Goal: Book appointment/travel/reservation

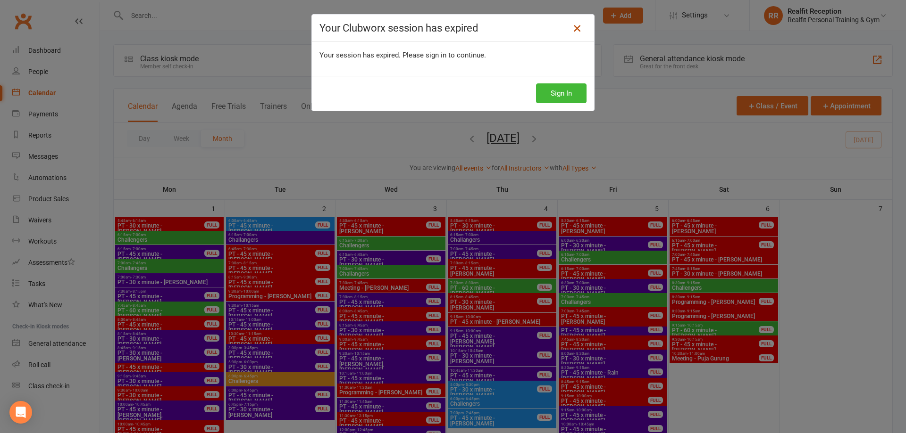
click at [574, 30] on icon at bounding box center [576, 28] width 11 height 11
click at [573, 29] on icon at bounding box center [576, 28] width 11 height 11
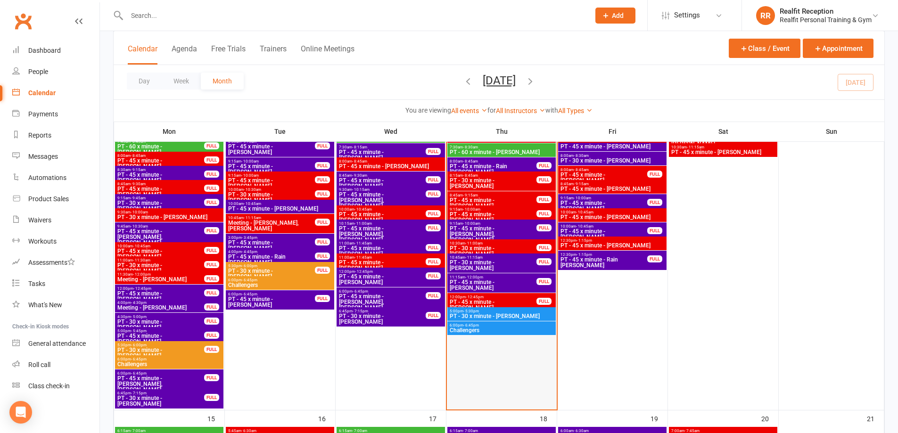
scroll to position [472, 0]
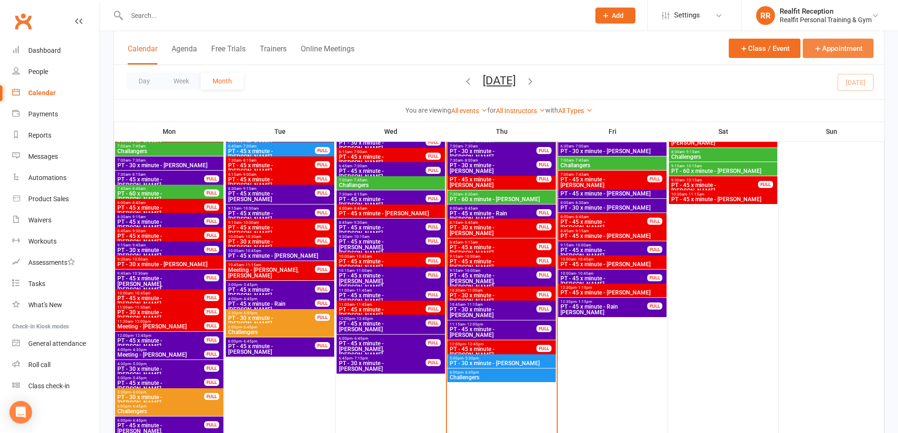
click at [828, 47] on button "Appointment" at bounding box center [838, 48] width 71 height 19
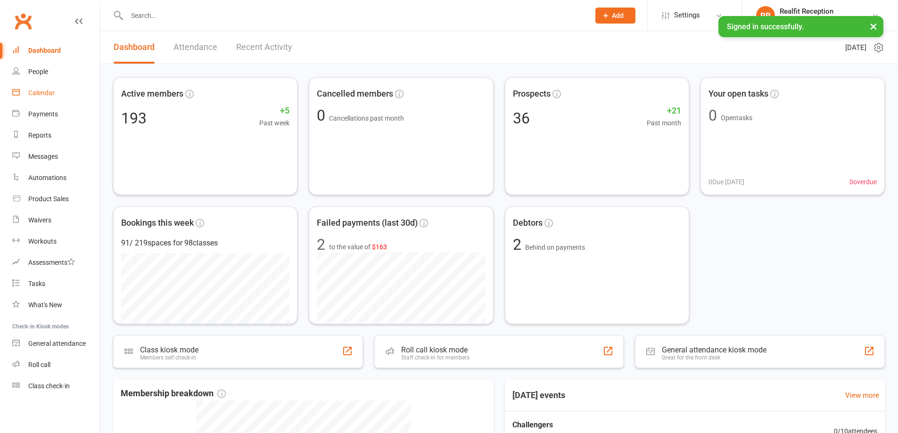
click at [55, 88] on link "Calendar" at bounding box center [55, 93] width 87 height 21
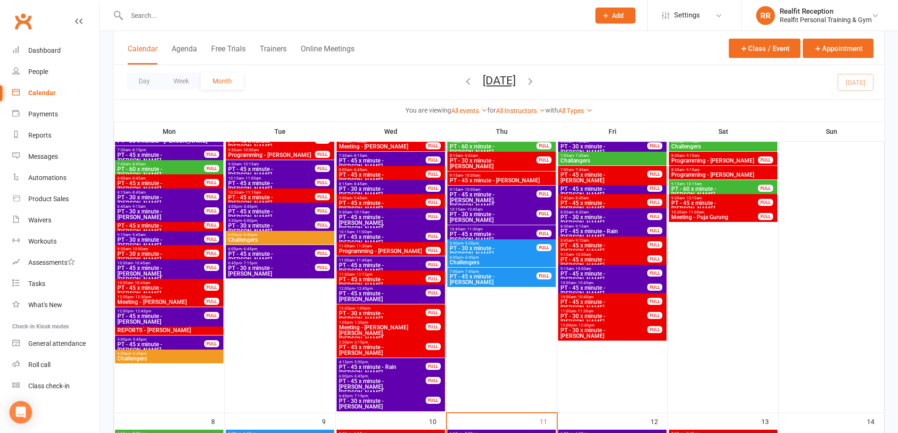
scroll to position [189, 0]
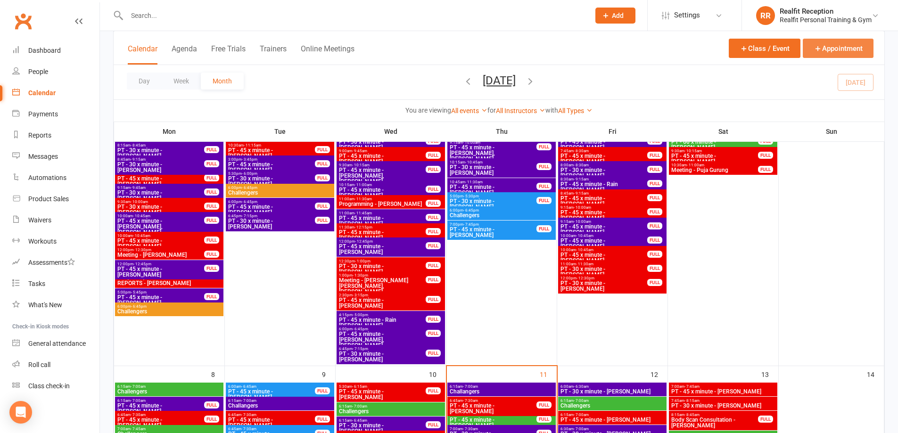
click at [822, 49] on button "Appointment" at bounding box center [838, 48] width 71 height 19
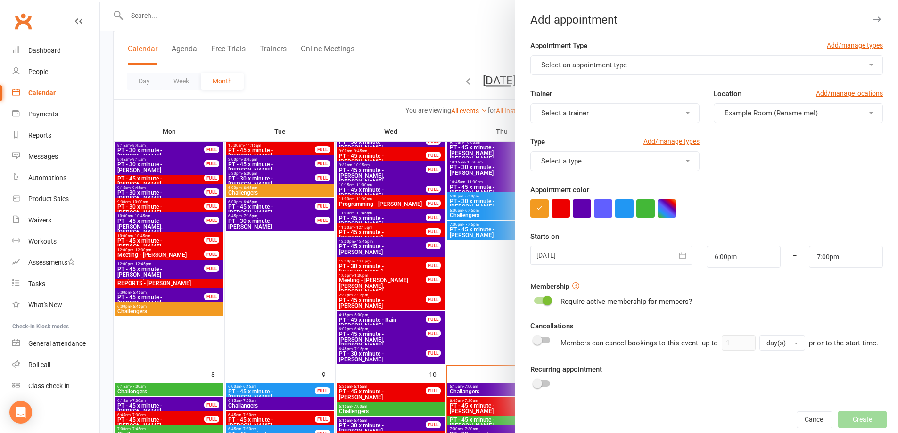
click at [622, 208] on button "button" at bounding box center [624, 209] width 18 height 18
click at [616, 119] on button "Select a trainer" at bounding box center [615, 113] width 169 height 20
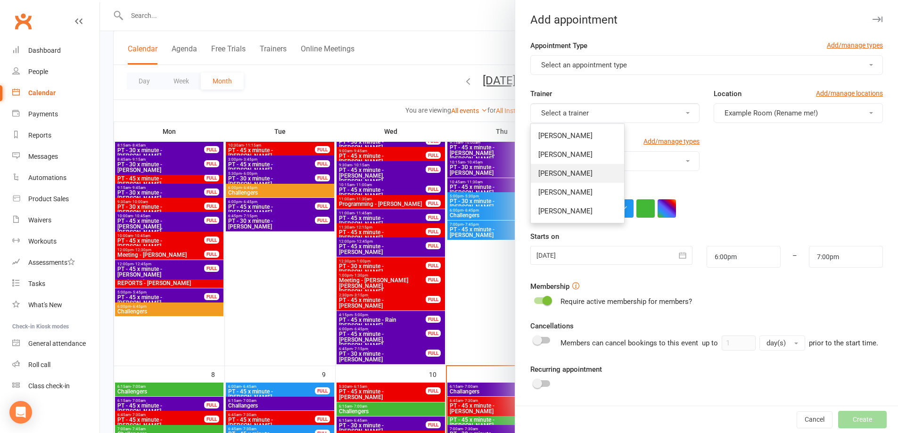
click at [572, 173] on span "[PERSON_NAME]" at bounding box center [566, 173] width 54 height 8
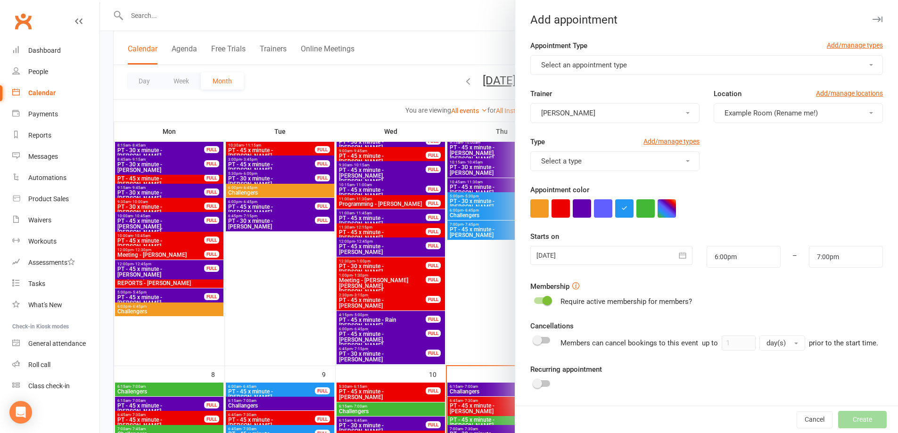
click at [684, 67] on button "Select an appointment type" at bounding box center [707, 65] width 353 height 20
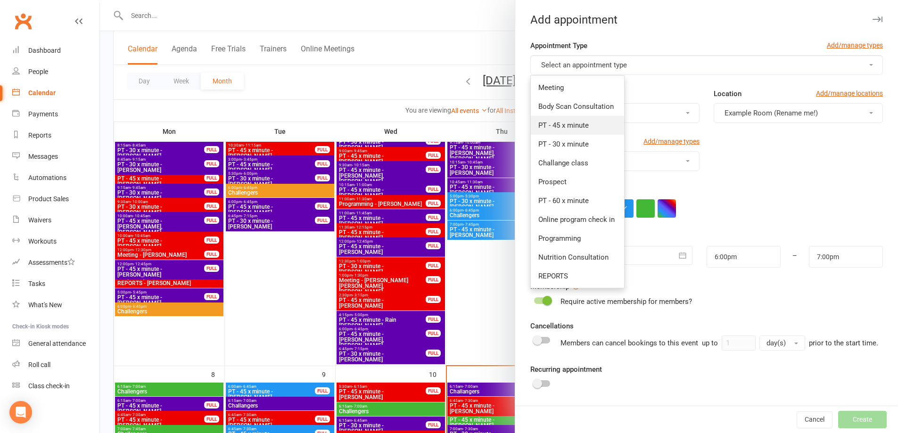
click at [562, 126] on span "PT - 45 x minute" at bounding box center [564, 125] width 50 height 8
type input "6:45pm"
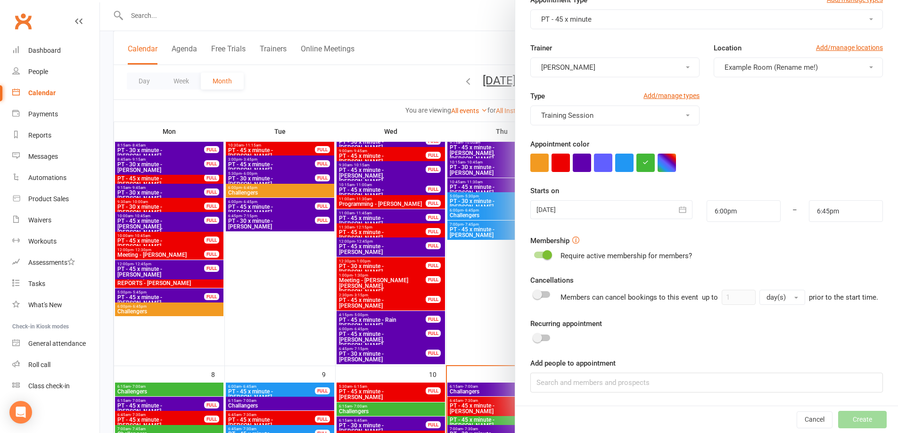
scroll to position [57, 0]
click at [646, 381] on input at bounding box center [707, 383] width 353 height 20
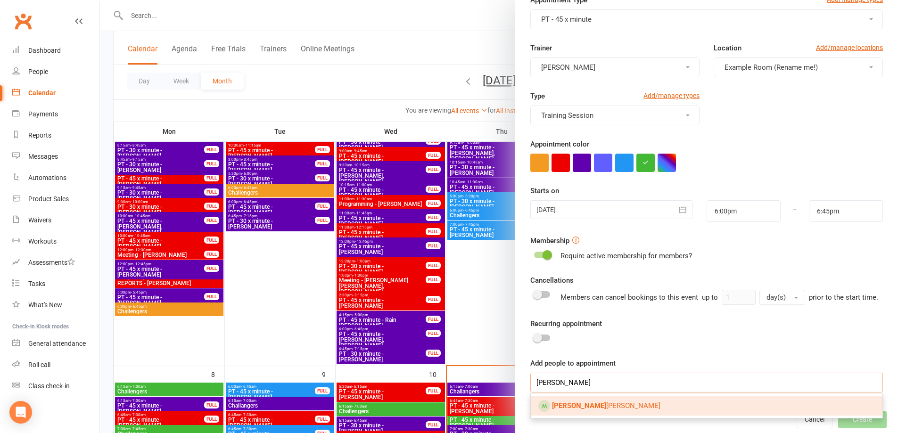
type input "yu he"
click at [615, 407] on link "Yu He ng Chin" at bounding box center [707, 406] width 352 height 20
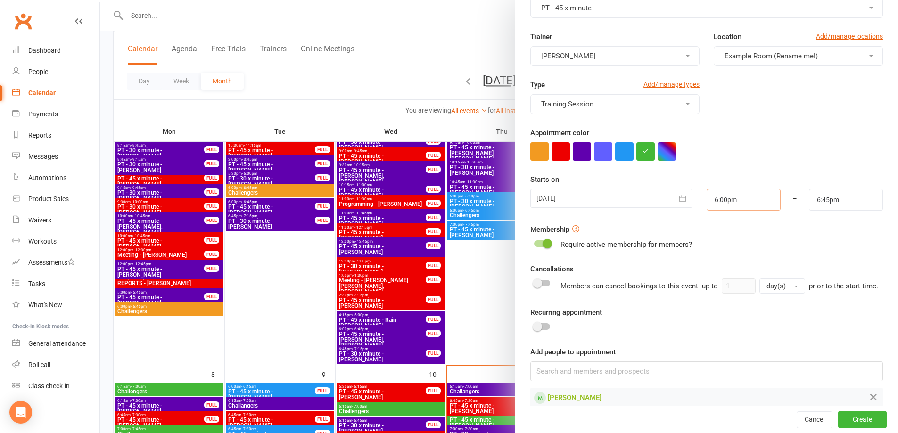
click at [750, 202] on input "6:00pm" at bounding box center [744, 200] width 74 height 22
type input "7:00pm"
click at [732, 274] on li "7:00pm" at bounding box center [729, 270] width 45 height 14
click at [809, 197] on input "6:45pm" at bounding box center [846, 200] width 74 height 22
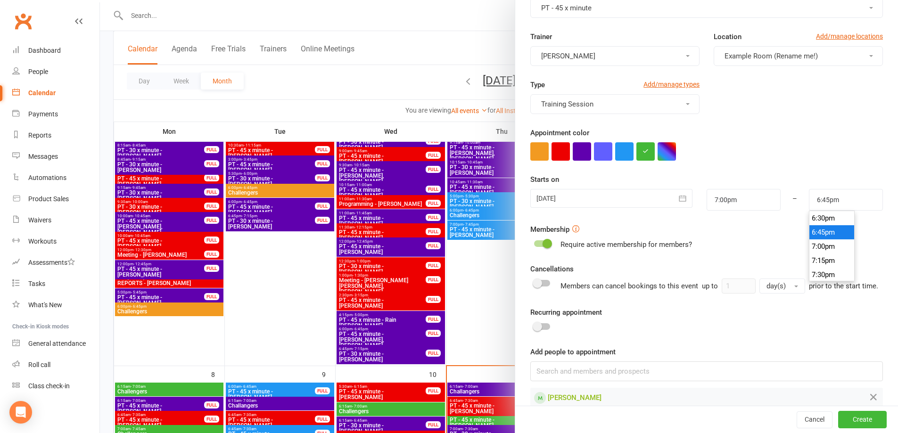
scroll to position [1066, 0]
type input "7:45pm"
click at [829, 268] on li "7:45pm" at bounding box center [832, 270] width 45 height 14
click at [810, 232] on li "7:45pm" at bounding box center [832, 232] width 45 height 14
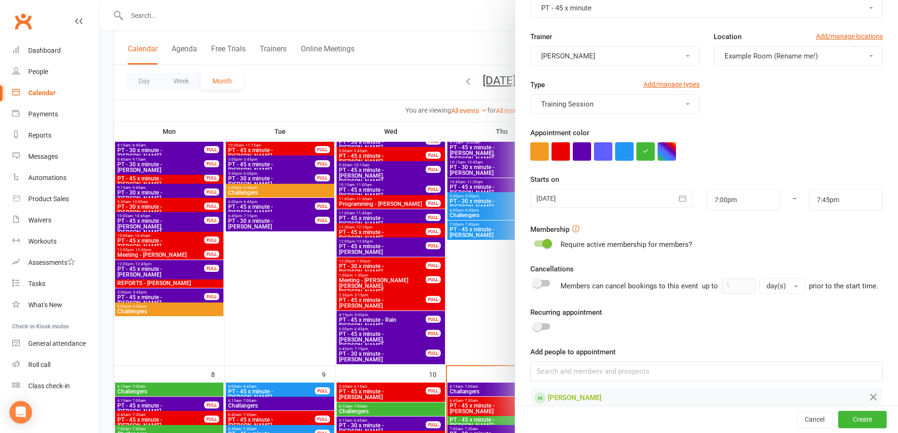
click at [615, 152] on button "button" at bounding box center [624, 151] width 18 height 18
click at [856, 416] on button "Create" at bounding box center [863, 420] width 49 height 17
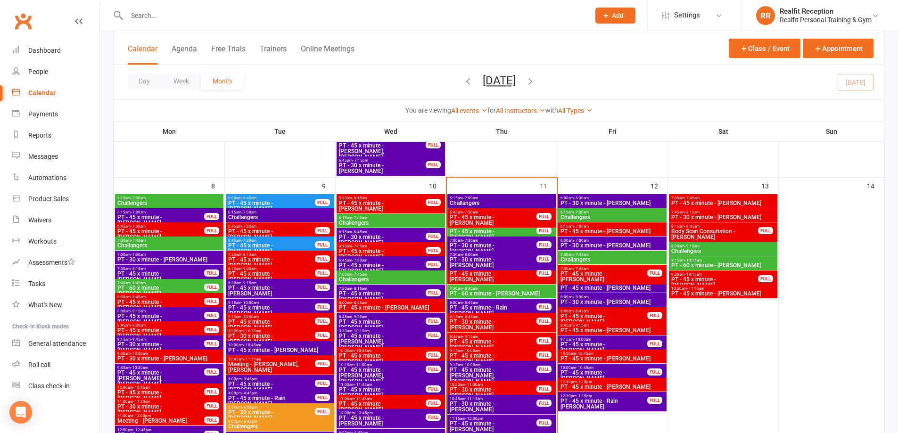
scroll to position [472, 0]
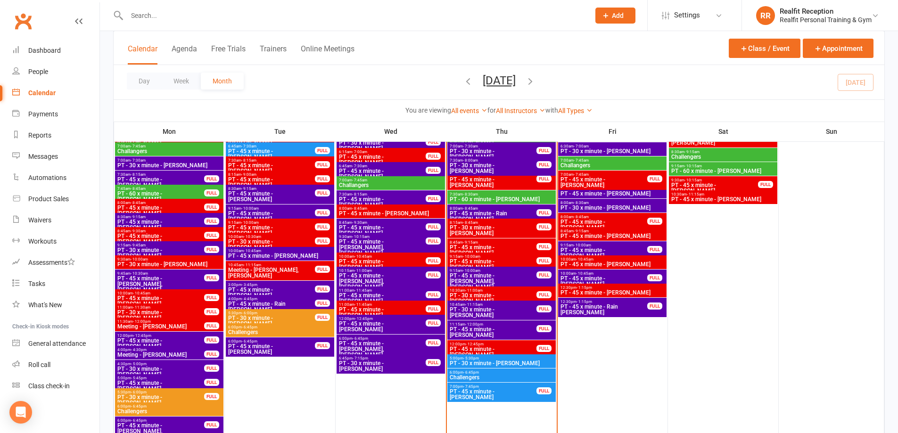
click at [472, 362] on span "PT - 30 x minute - [PERSON_NAME]" at bounding box center [501, 364] width 105 height 6
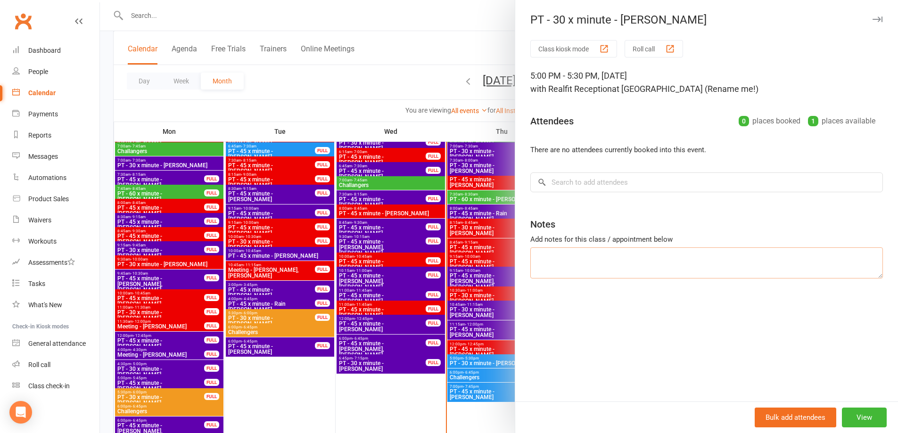
click at [548, 262] on textarea at bounding box center [707, 263] width 353 height 31
type textarea "late cancelled"
click at [873, 20] on icon "button" at bounding box center [878, 20] width 10 height 6
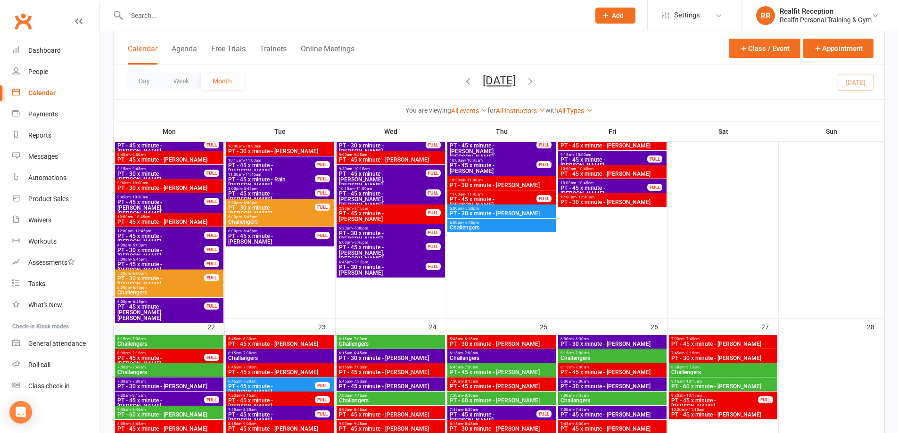
scroll to position [748, 0]
